Goal: Download file/media

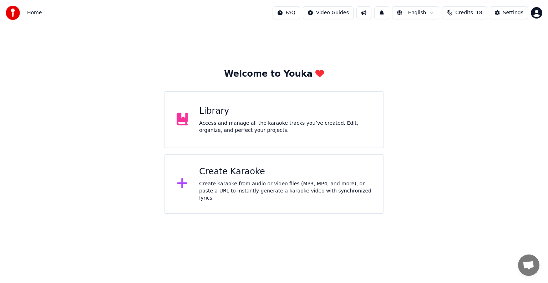
scroll to position [3238, 0]
click at [332, 125] on div "Access and manage all the karaoke tracks you’ve created. Edit, organize, and pe…" at bounding box center [285, 127] width 172 height 14
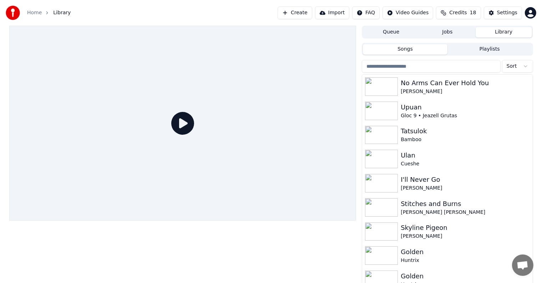
click at [418, 69] on input "search" at bounding box center [431, 66] width 138 height 13
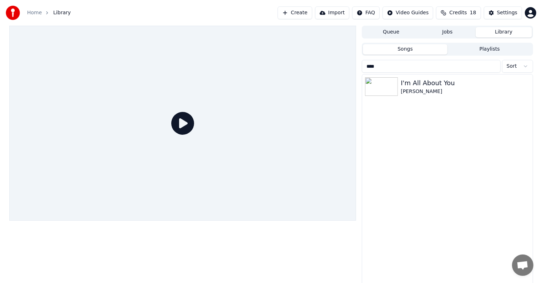
type input "***"
click at [435, 86] on div "I'm All About You" at bounding box center [462, 83] width 122 height 10
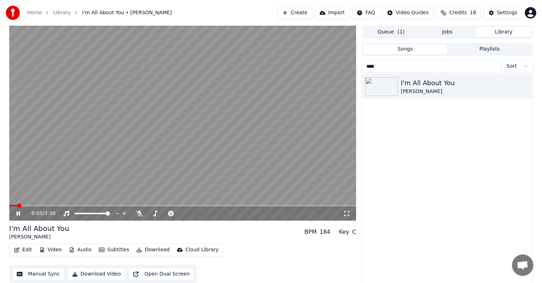
click at [17, 206] on span at bounding box center [13, 205] width 8 height 1
click at [15, 206] on span at bounding box center [12, 205] width 6 height 1
click at [18, 214] on icon at bounding box center [23, 214] width 17 height 6
click at [510, 16] on div "Settings" at bounding box center [507, 12] width 20 height 7
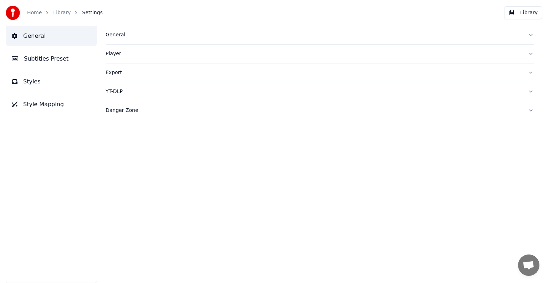
click at [57, 55] on span "Subtitles Preset" at bounding box center [46, 59] width 45 height 9
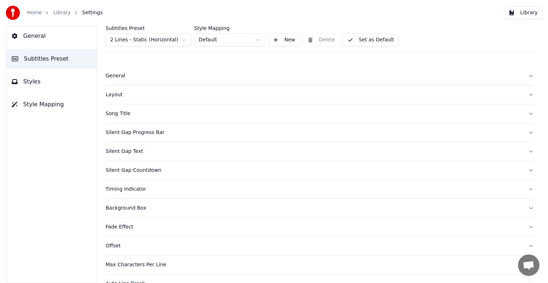
click at [136, 39] on html "Home Library Settings Library General Subtitles Preset Styles Style Mapping Sub…" at bounding box center [274, 141] width 548 height 283
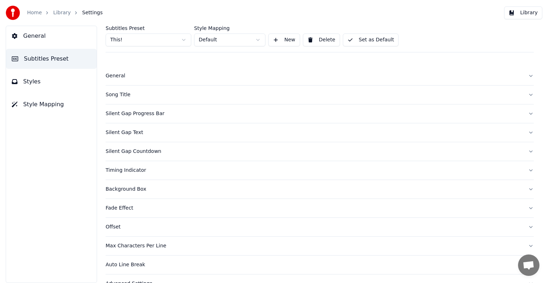
click at [120, 94] on div "Song Title" at bounding box center [314, 94] width 417 height 7
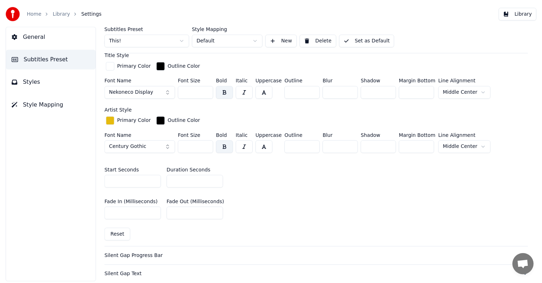
scroll to position [214, 0]
click at [219, 181] on input "*" at bounding box center [196, 181] width 57 height 13
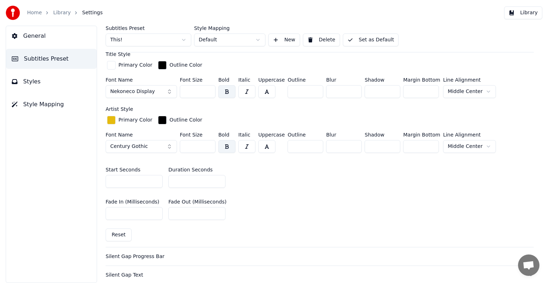
type input "*"
click at [219, 181] on input "*" at bounding box center [196, 181] width 57 height 13
click at [369, 42] on button "Set as Default" at bounding box center [371, 40] width 56 height 13
click at [60, 12] on link "Library" at bounding box center [61, 12] width 17 height 7
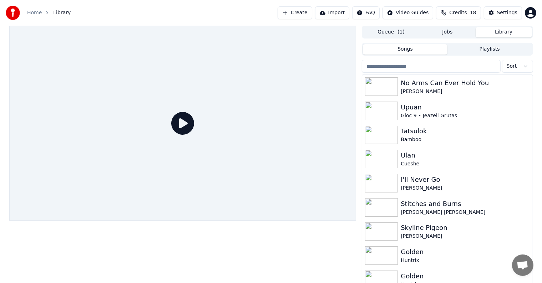
click at [424, 65] on input "search" at bounding box center [431, 66] width 138 height 13
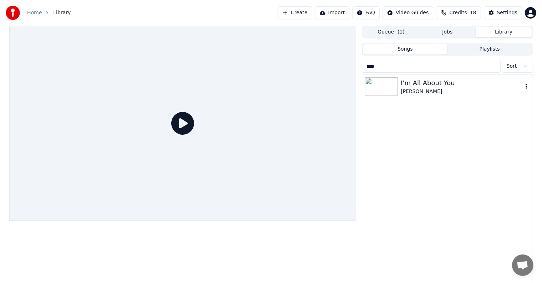
type input "***"
click at [435, 90] on div "[PERSON_NAME]" at bounding box center [462, 91] width 122 height 7
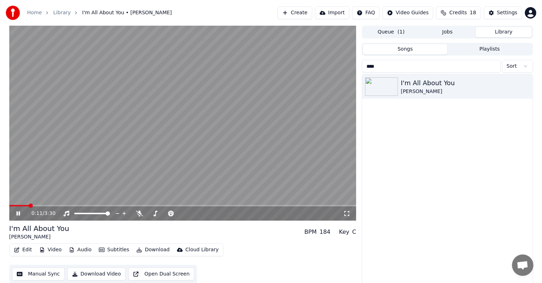
click at [182, 107] on video at bounding box center [182, 123] width 347 height 195
click at [143, 247] on button "Download" at bounding box center [152, 250] width 39 height 10
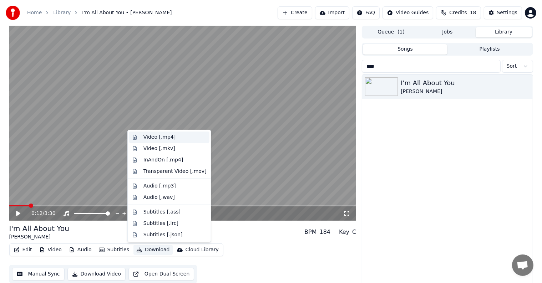
click at [153, 135] on div "Video [.mp4]" at bounding box center [159, 137] width 32 height 7
